Goal: Task Accomplishment & Management: Use online tool/utility

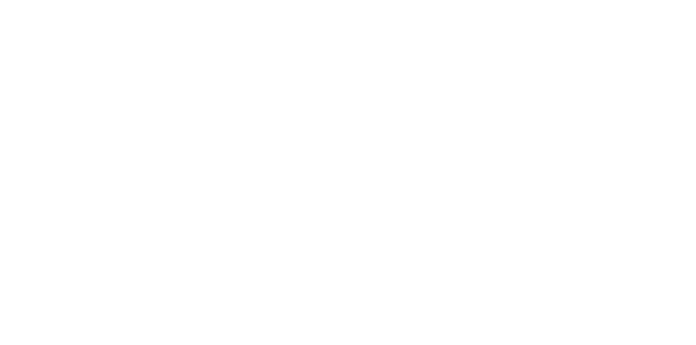
click at [434, 4] on html at bounding box center [348, 2] width 696 height 4
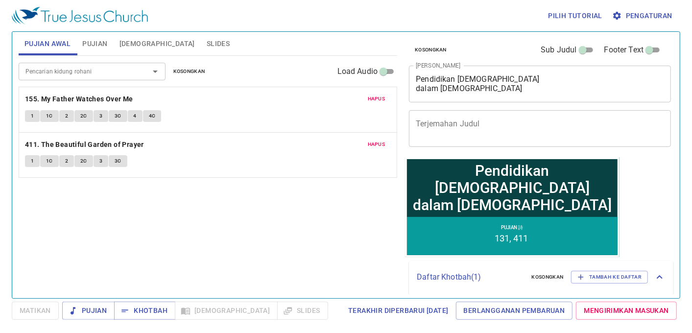
click at [207, 38] on span "Slides" at bounding box center [218, 44] width 23 height 12
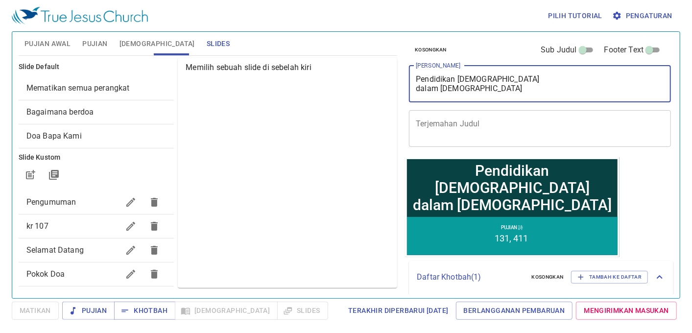
click at [505, 93] on textarea "Pendidikan Yesus dalam Injil Matius" at bounding box center [540, 83] width 248 height 19
drag, startPoint x: 505, startPoint y: 93, endPoint x: 439, endPoint y: 103, distance: 66.4
click at [439, 103] on div "Kosongkan Sub Judul Footer Text Judul Khotbah Pendidikan Yesus dalam Injil Mati…" at bounding box center [539, 94] width 268 height 125
type textarea "Pendidikan [DEMOGRAPHIC_DATA] dalam [DEMOGRAPHIC_DATA]"
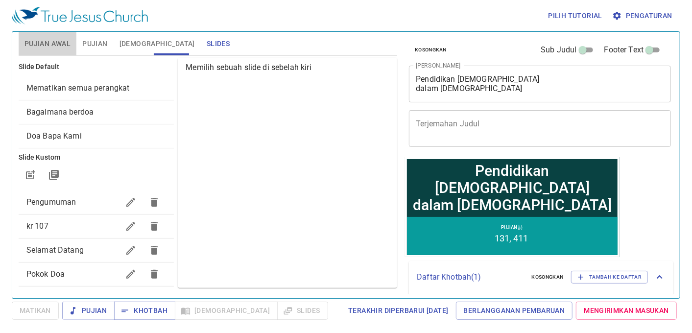
click at [54, 42] on span "Pujian Awal" at bounding box center [47, 44] width 46 height 12
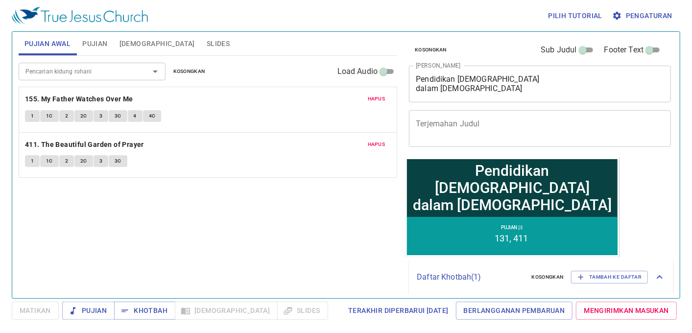
click at [77, 42] on button "Pujian" at bounding box center [94, 43] width 37 height 23
click at [373, 98] on span "Hapus" at bounding box center [377, 98] width 18 height 9
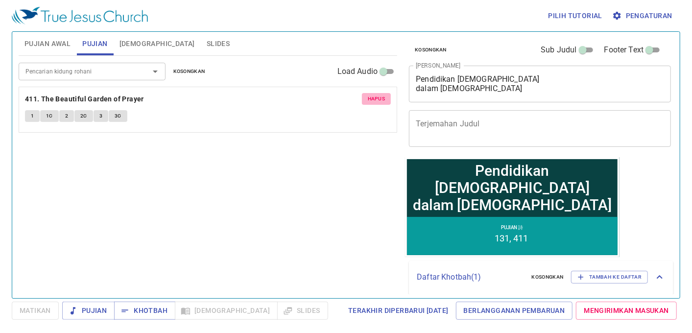
click at [373, 98] on span "Hapus" at bounding box center [377, 98] width 18 height 9
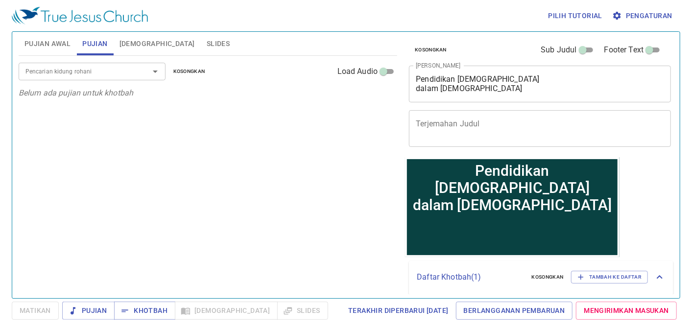
click at [115, 67] on input "Pencarian kidung rohani" at bounding box center [78, 71] width 112 height 11
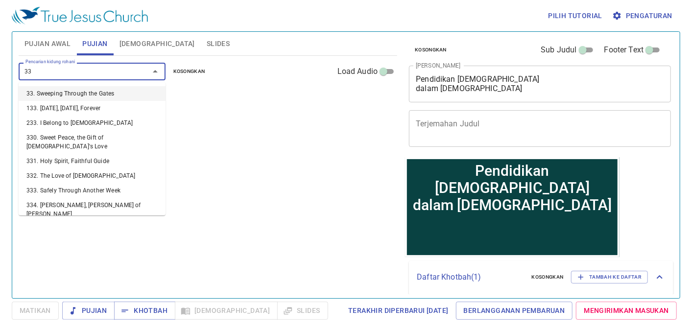
type input "333"
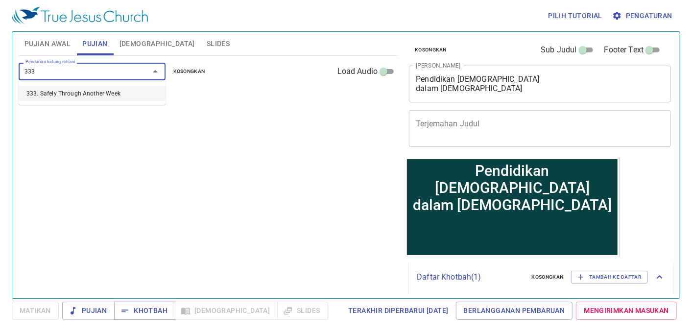
click at [103, 96] on li "333. Safely Through Another Week" at bounding box center [92, 93] width 147 height 15
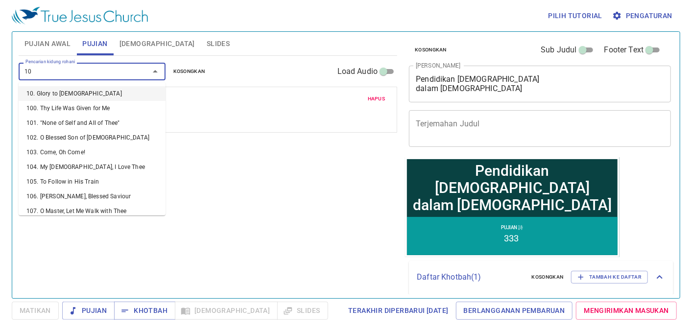
type input "106"
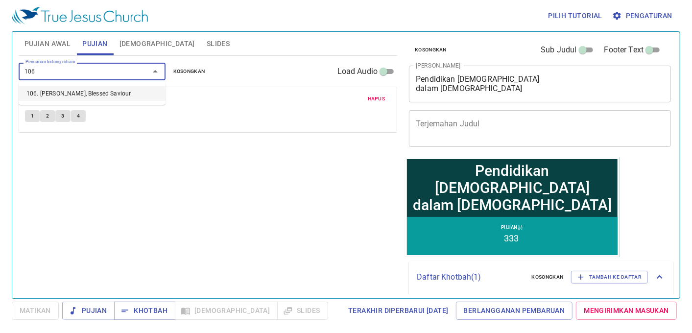
click at [106, 96] on li "106. [DEMOGRAPHIC_DATA], Blessed Saviour" at bounding box center [92, 93] width 147 height 15
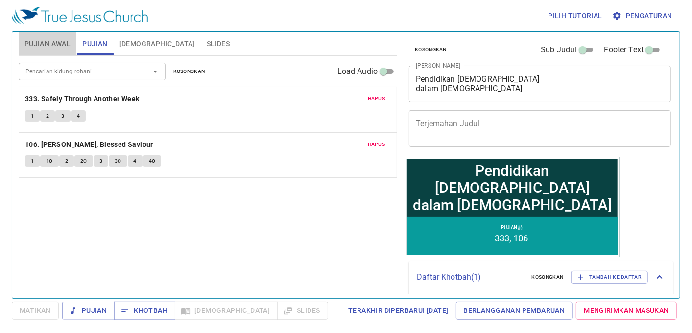
click at [60, 51] on button "Pujian Awal" at bounding box center [48, 43] width 58 height 23
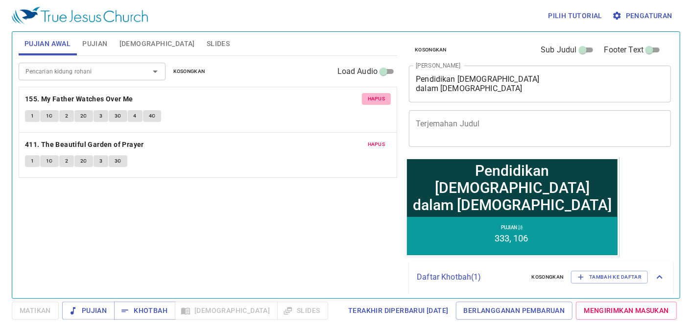
click at [374, 99] on span "Hapus" at bounding box center [377, 98] width 18 height 9
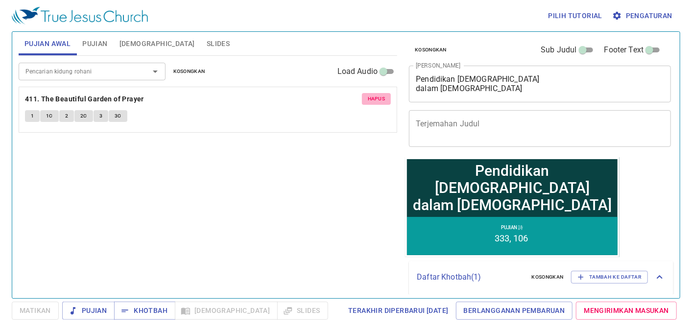
click at [374, 99] on span "Hapus" at bounding box center [377, 98] width 18 height 9
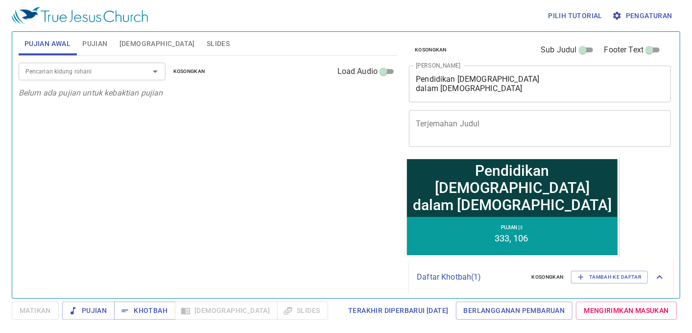
click at [118, 65] on div "Pencarian kidung rohani" at bounding box center [92, 71] width 147 height 17
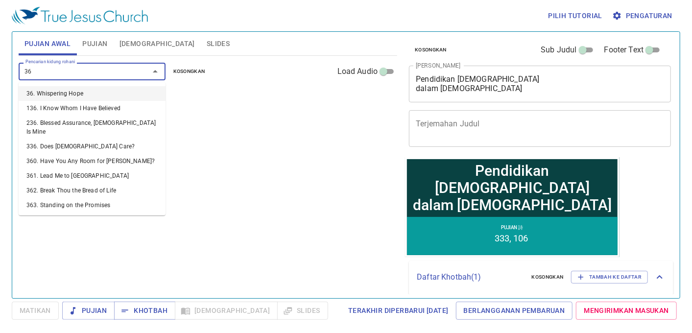
type input "364"
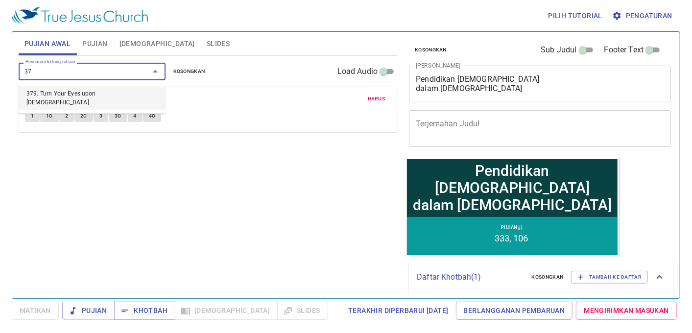
type input "379"
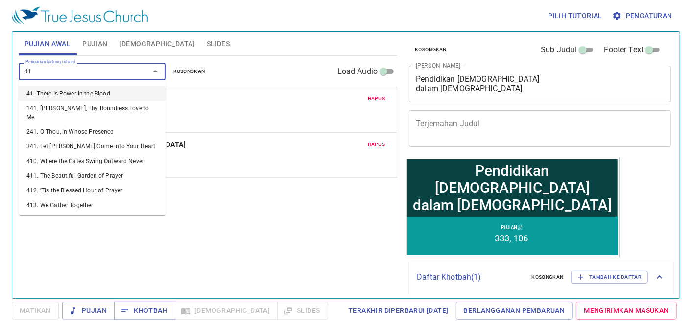
type input "416"
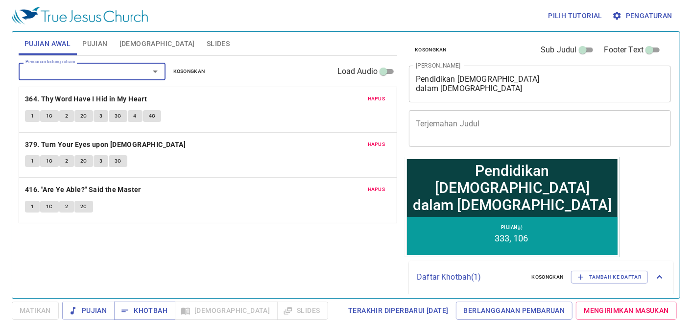
click at [207, 42] on span "Slides" at bounding box center [218, 44] width 23 height 12
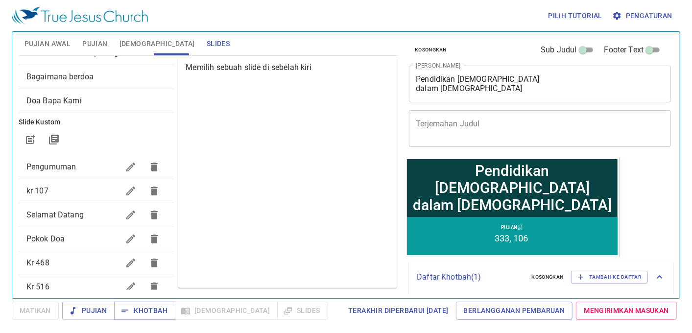
scroll to position [54, 0]
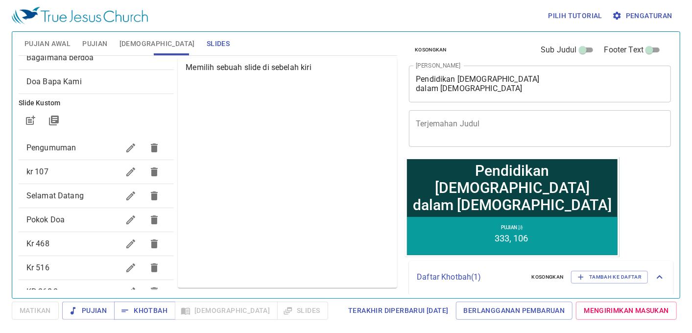
click at [139, 45] on span "[DEMOGRAPHIC_DATA]" at bounding box center [156, 44] width 75 height 12
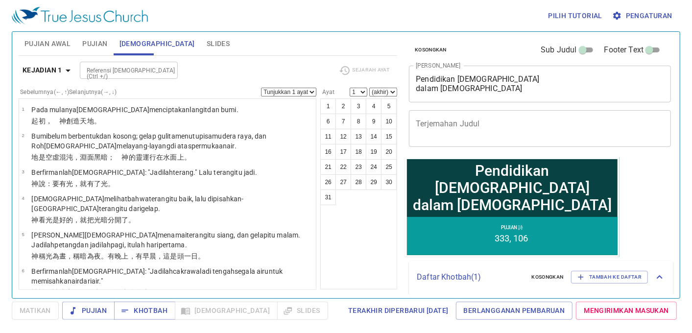
click at [60, 40] on span "Pujian Awal" at bounding box center [47, 44] width 46 height 12
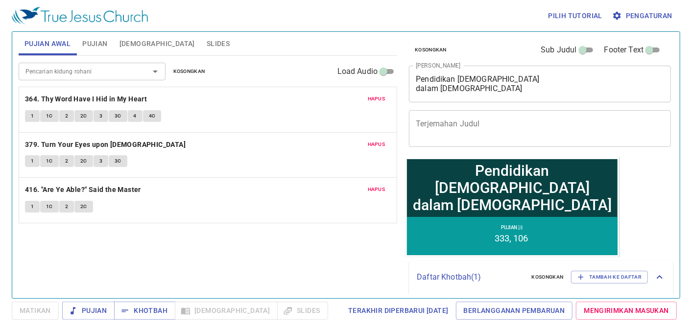
click at [30, 115] on button "1" at bounding box center [32, 116] width 15 height 12
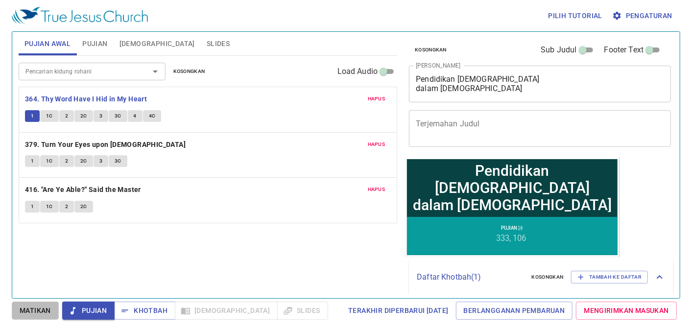
drag, startPoint x: 39, startPoint y: 306, endPoint x: 38, endPoint y: 284, distance: 22.1
click at [39, 306] on span "Matikan" at bounding box center [35, 310] width 31 height 12
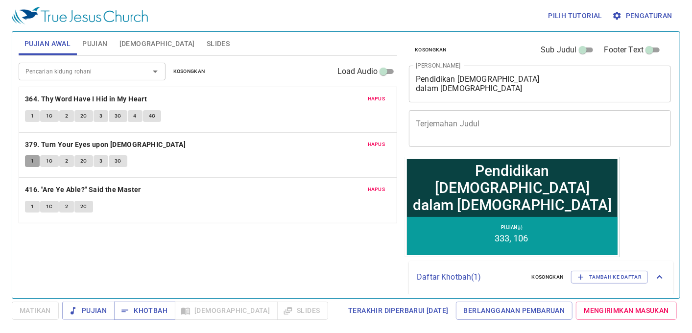
click at [37, 159] on button "1" at bounding box center [32, 161] width 15 height 12
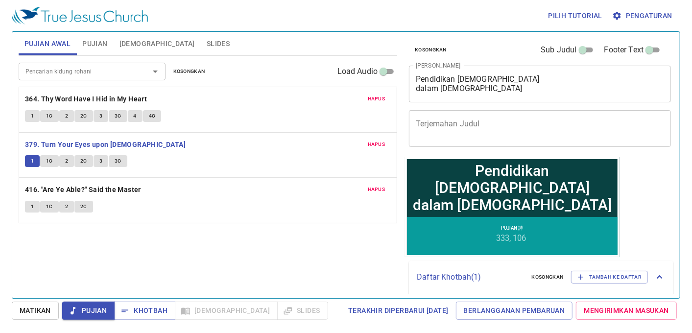
click at [41, 316] on span "Matikan" at bounding box center [35, 310] width 31 height 12
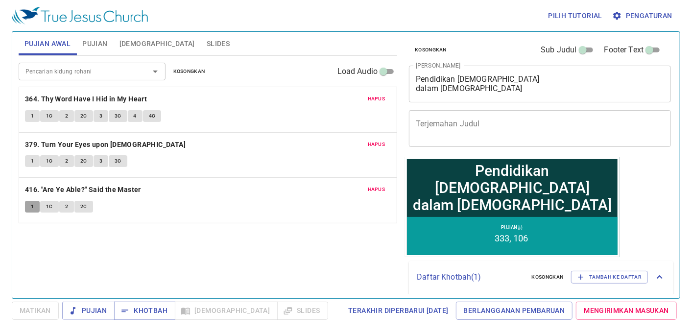
click at [26, 206] on button "1" at bounding box center [32, 207] width 15 height 12
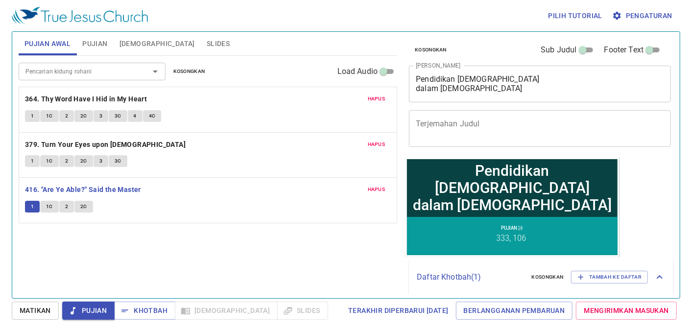
click at [40, 317] on button "Matikan" at bounding box center [35, 310] width 47 height 18
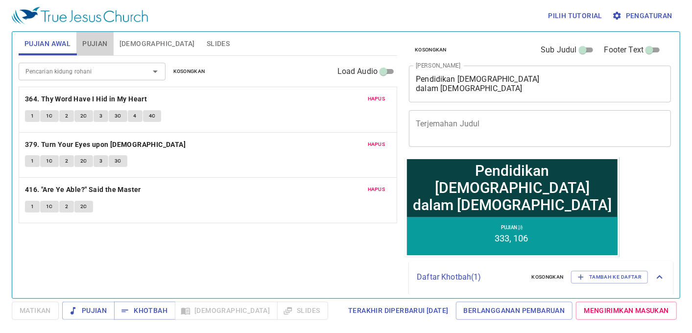
click at [102, 41] on span "Pujian" at bounding box center [94, 44] width 25 height 12
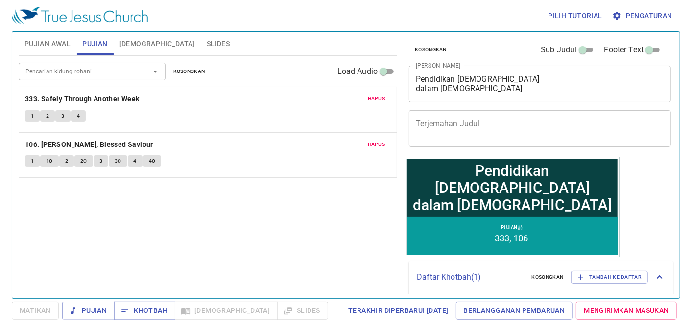
click at [32, 117] on span "1" at bounding box center [32, 116] width 3 height 9
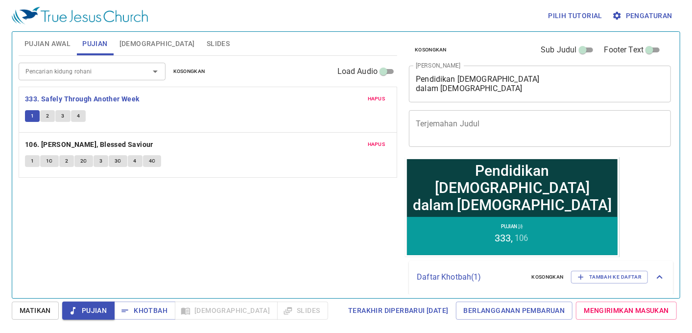
click at [44, 316] on span "Matikan" at bounding box center [35, 310] width 31 height 12
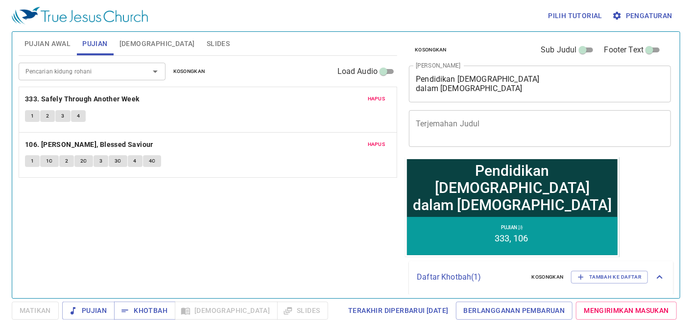
click at [28, 160] on button "1" at bounding box center [32, 161] width 15 height 12
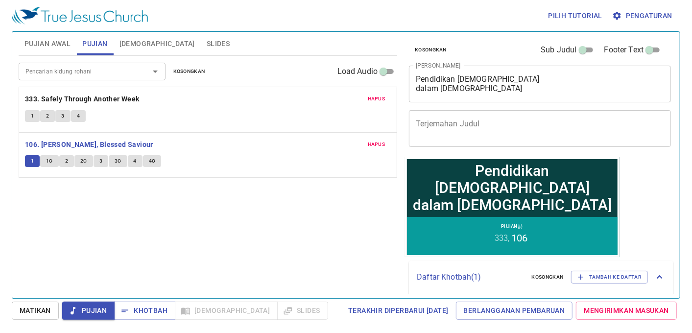
click at [32, 307] on span "Matikan" at bounding box center [35, 310] width 31 height 12
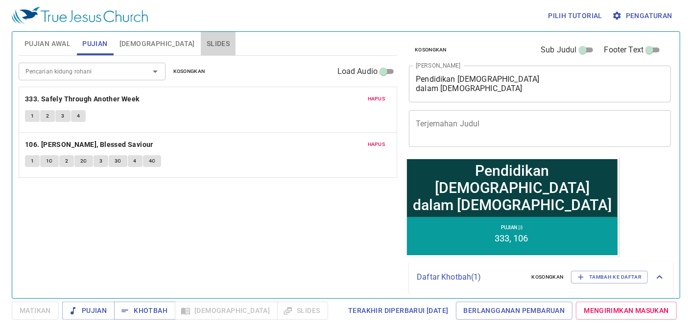
click at [207, 47] on span "Slides" at bounding box center [218, 44] width 23 height 12
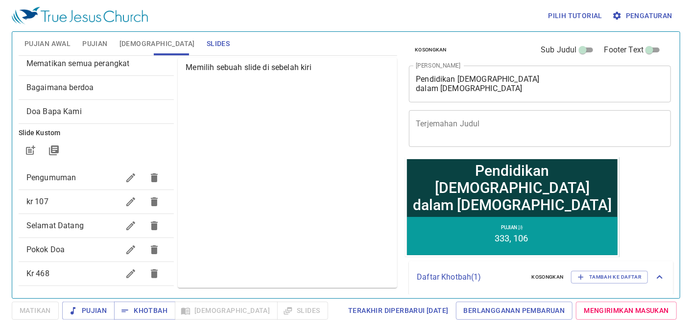
scroll to position [0, 0]
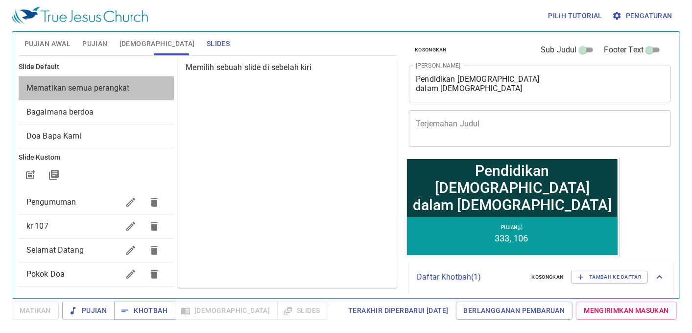
click at [116, 92] on span "Mematikan semua perangkat" at bounding box center [96, 88] width 140 height 12
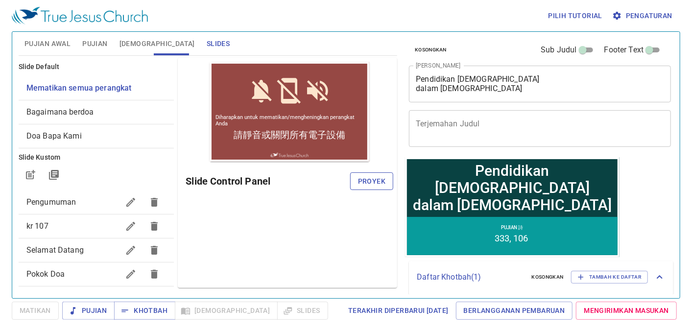
click at [362, 177] on span "Proyek" at bounding box center [371, 181] width 27 height 12
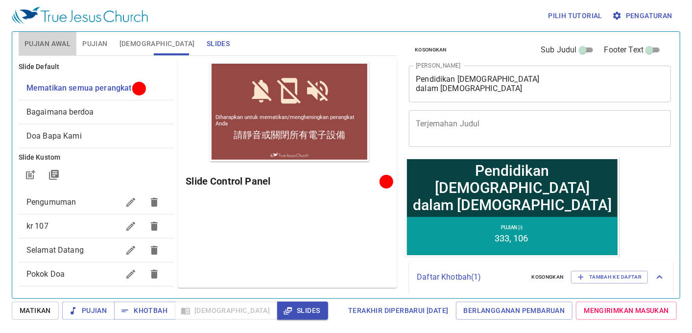
click at [57, 43] on span "Pujian Awal" at bounding box center [47, 44] width 46 height 12
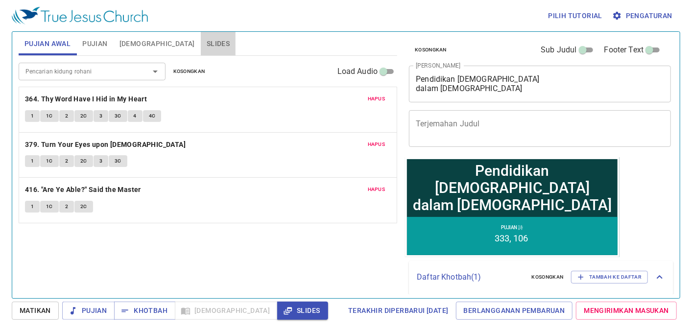
click at [207, 44] on span "Slides" at bounding box center [218, 44] width 23 height 12
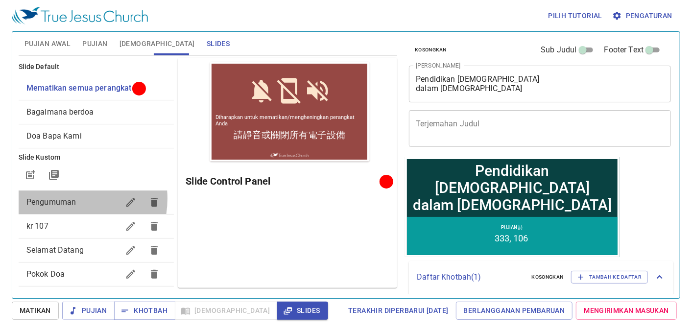
click at [65, 199] on span "Pengumuman" at bounding box center [51, 201] width 50 height 9
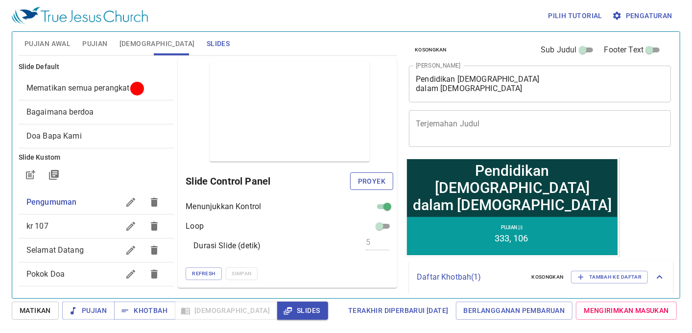
click at [363, 185] on span "Proyek" at bounding box center [371, 181] width 27 height 12
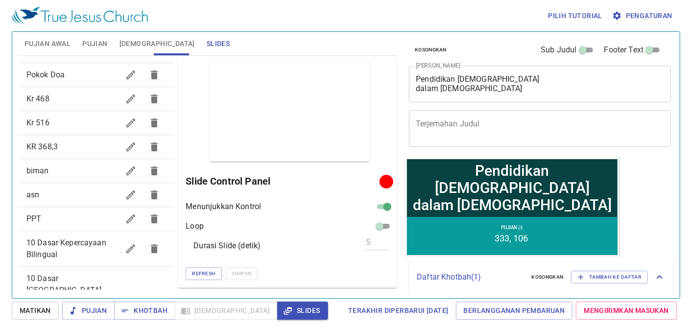
scroll to position [217, 0]
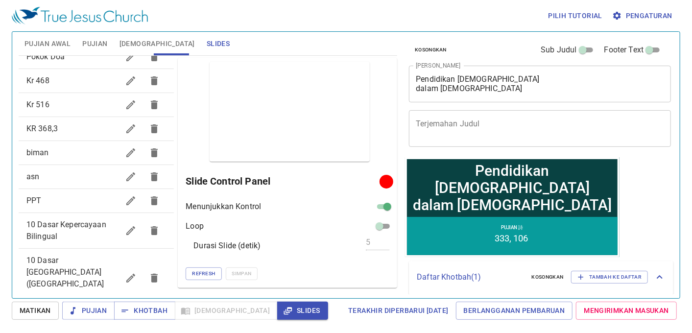
click at [83, 227] on span "10 Dasar Kepercayaan Bilingual" at bounding box center [66, 230] width 80 height 21
click at [375, 185] on span "Proyek" at bounding box center [371, 181] width 27 height 12
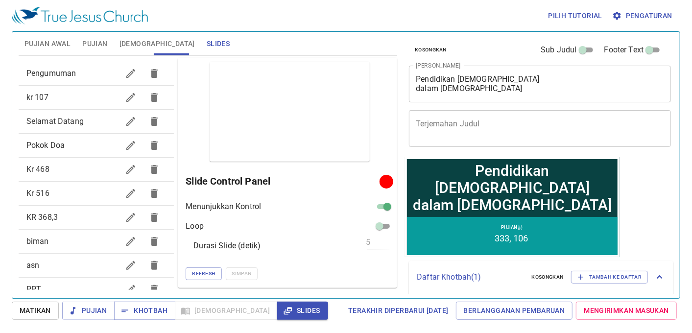
scroll to position [0, 0]
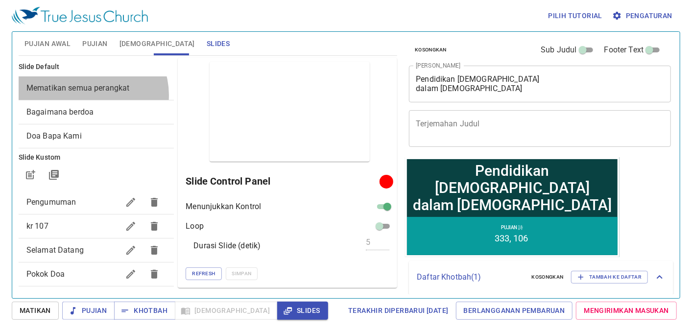
click at [91, 95] on div "Mematikan semua perangkat" at bounding box center [97, 87] width 156 height 23
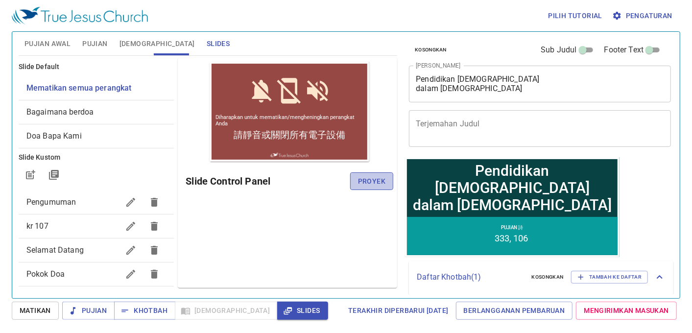
click at [380, 182] on span "Proyek" at bounding box center [371, 181] width 27 height 12
click at [65, 110] on span "Bagaimana berdoa" at bounding box center [59, 111] width 67 height 9
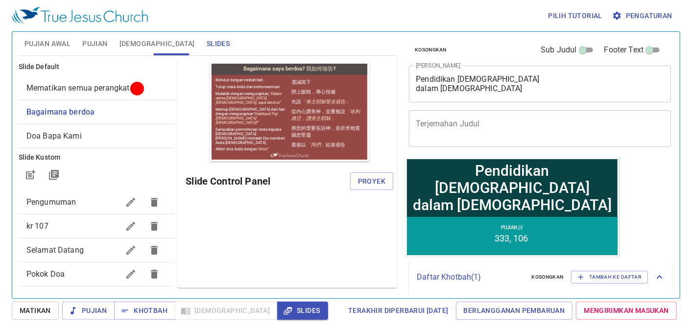
click at [74, 107] on span "Bagaimana berdoa" at bounding box center [60, 111] width 68 height 9
click at [372, 184] on span "Proyek" at bounding box center [371, 181] width 27 height 12
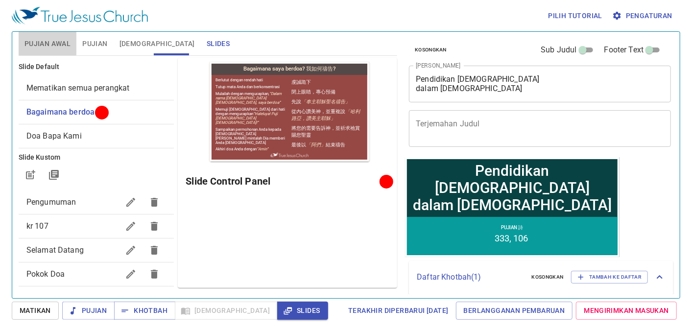
click at [41, 38] on span "Pujian Awal" at bounding box center [47, 44] width 46 height 12
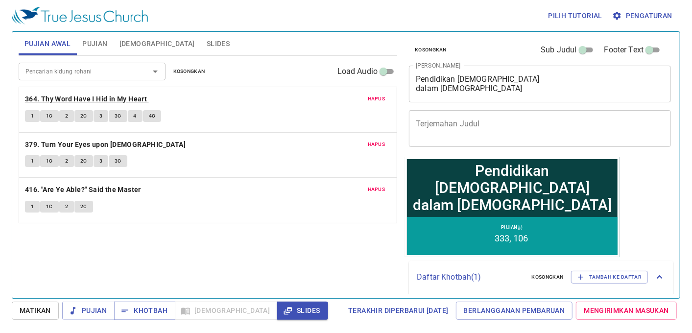
click at [109, 95] on b "364. Thy Word Have I Hid in My Heart" at bounding box center [86, 99] width 122 height 12
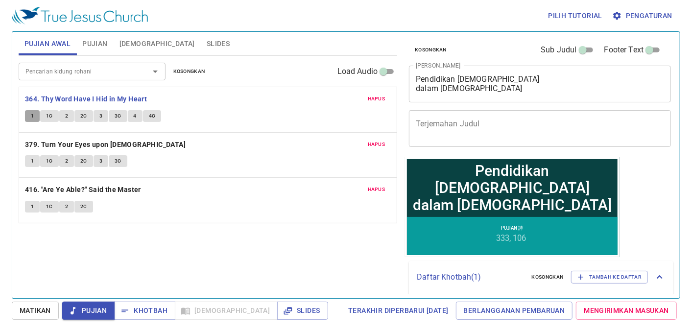
click at [26, 115] on button "1" at bounding box center [32, 116] width 15 height 12
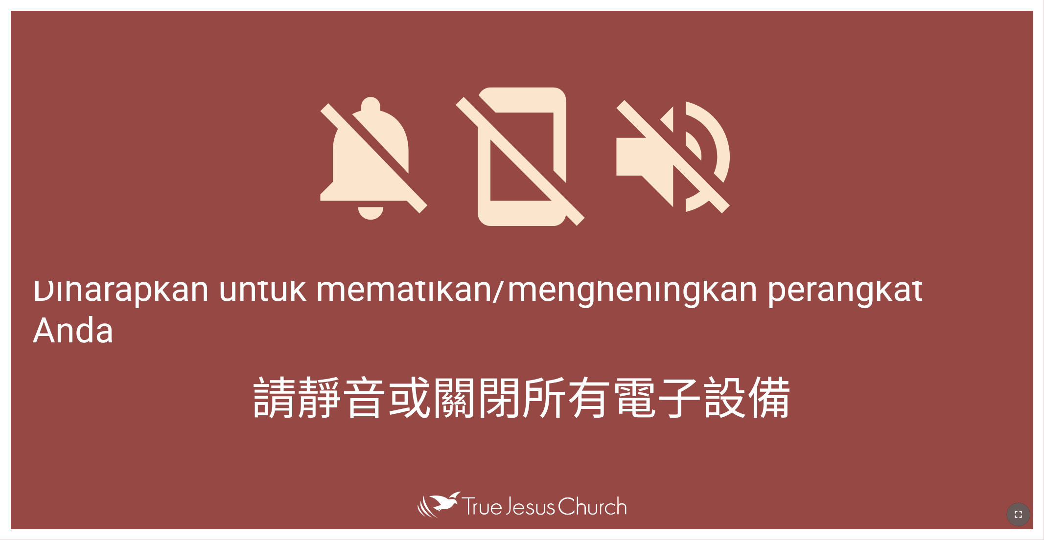
click at [434, 335] on button "button" at bounding box center [1018, 514] width 23 height 23
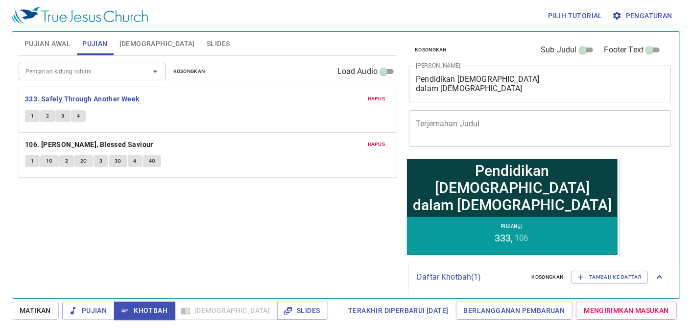
click at [25, 114] on button "1" at bounding box center [32, 116] width 15 height 12
click at [28, 114] on button "1" at bounding box center [32, 116] width 15 height 12
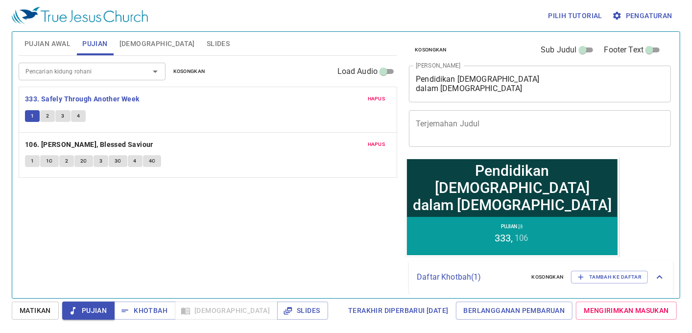
click at [31, 116] on span "1" at bounding box center [32, 116] width 3 height 9
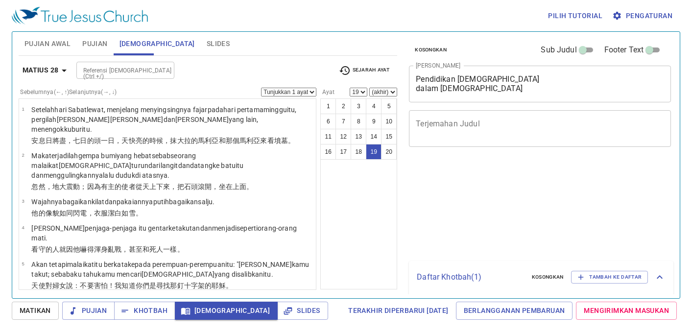
select select "19"
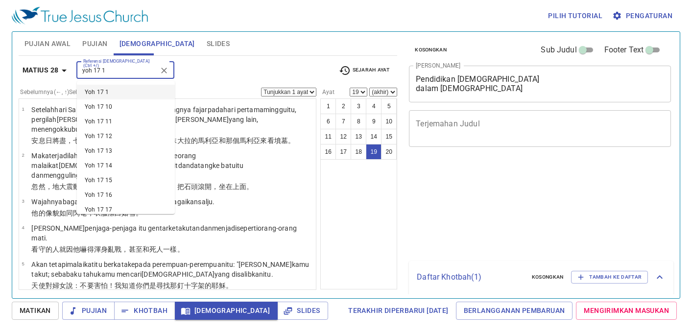
select select "19"
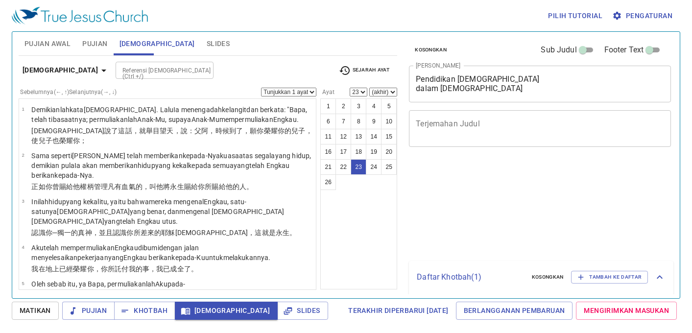
select select "23"
select select "12"
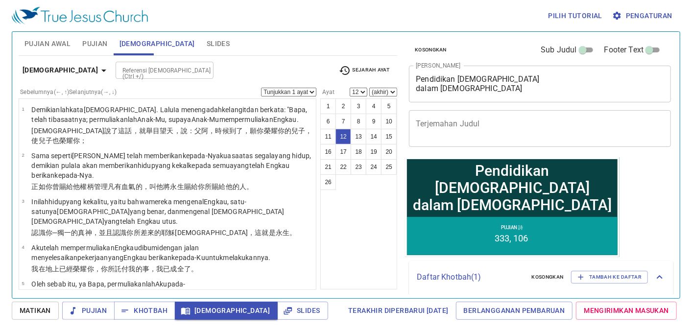
scroll to position [428, 0]
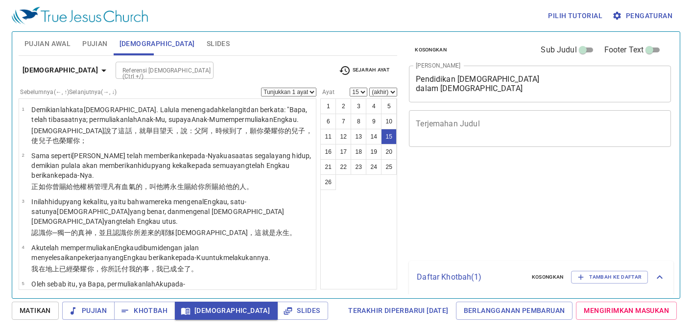
select select "15"
select select "9"
select select "14"
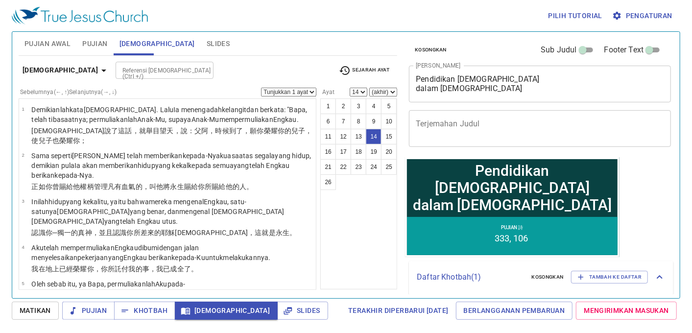
scroll to position [482, 0]
